Goal: Use online tool/utility

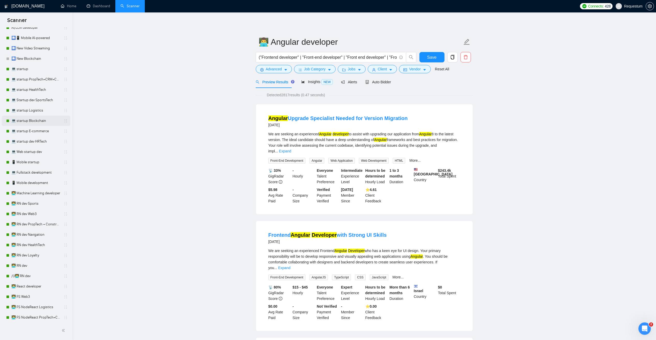
scroll to position [181, 0]
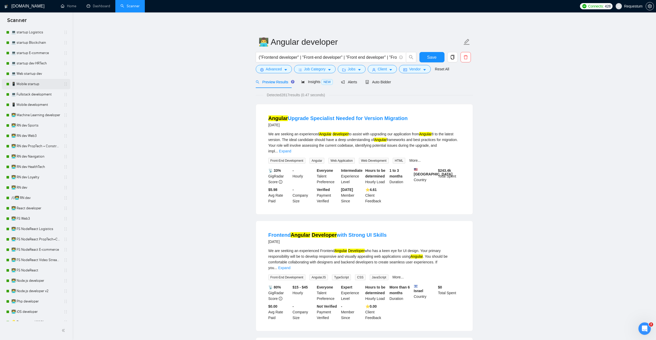
click at [47, 81] on link "📱 Mobile startup" at bounding box center [35, 84] width 49 height 10
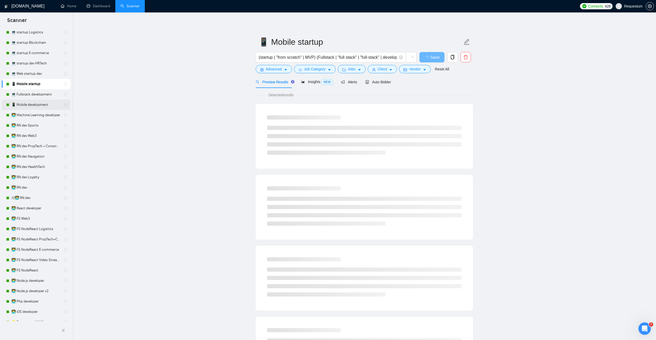
click at [49, 103] on link "📱 Mobile development" at bounding box center [35, 105] width 49 height 10
click at [376, 82] on span "Auto Bidder" at bounding box center [378, 82] width 26 height 4
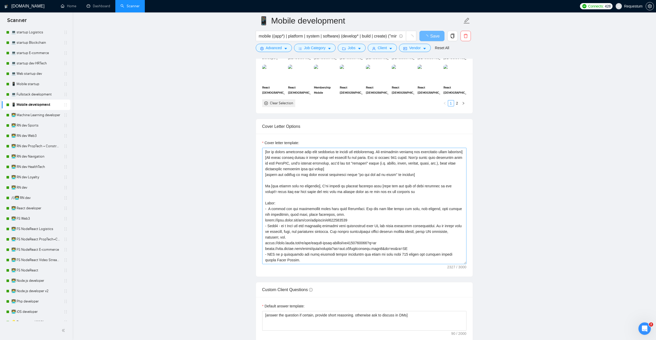
scroll to position [517, 0]
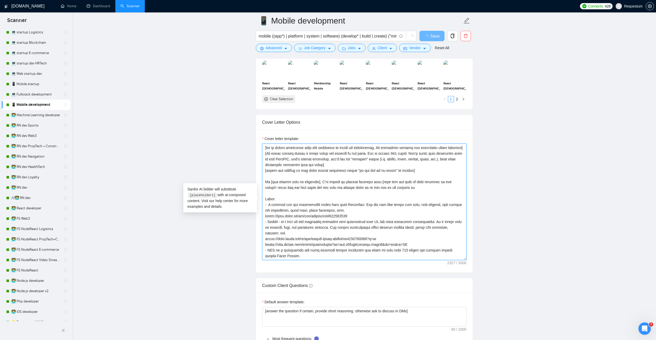
drag, startPoint x: 410, startPoint y: 250, endPoint x: 330, endPoint y: 239, distance: 80.2
click at [261, 244] on div "Cover letter template:" at bounding box center [364, 201] width 217 height 143
click at [381, 241] on textarea "Cover letter template:" at bounding box center [364, 201] width 204 height 116
drag, startPoint x: 384, startPoint y: 243, endPoint x: 262, endPoint y: 246, distance: 122.1
click at [262, 246] on textarea "Cover letter template:" at bounding box center [364, 201] width 204 height 116
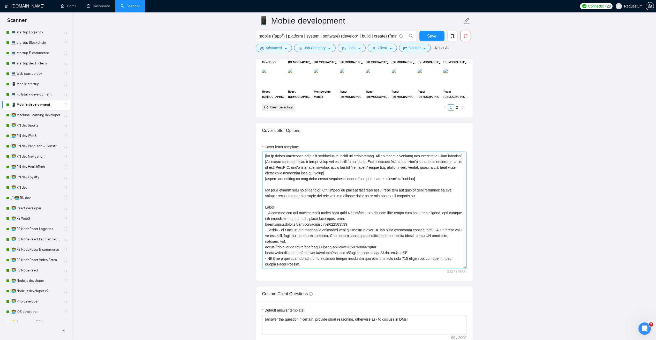
drag, startPoint x: 382, startPoint y: 247, endPoint x: 393, endPoint y: 248, distance: 10.5
click at [382, 247] on textarea "Cover letter template:" at bounding box center [364, 210] width 204 height 116
click at [401, 247] on textarea "Cover letter template:" at bounding box center [364, 210] width 204 height 116
drag, startPoint x: 404, startPoint y: 250, endPoint x: 261, endPoint y: 247, distance: 143.8
click at [261, 247] on div "Cover letter template:" at bounding box center [364, 209] width 217 height 143
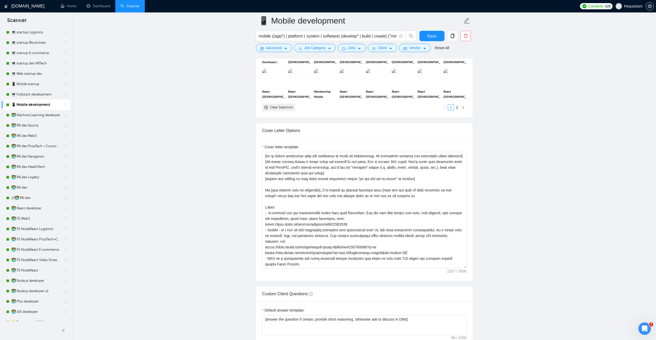
click at [156, 228] on main "📱 Mobile development mobile ((app*) | platform | system | software) (develop* |…" at bounding box center [364, 279] width 567 height 1551
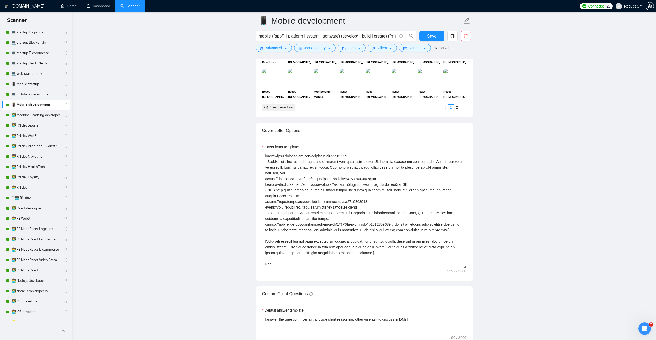
scroll to position [78, 0]
